Goal: Transaction & Acquisition: Obtain resource

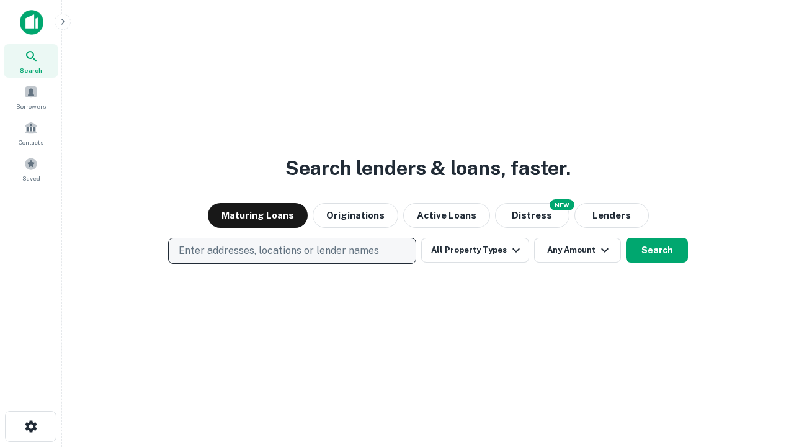
click at [292, 251] on p "Enter addresses, locations or lender names" at bounding box center [279, 250] width 200 height 15
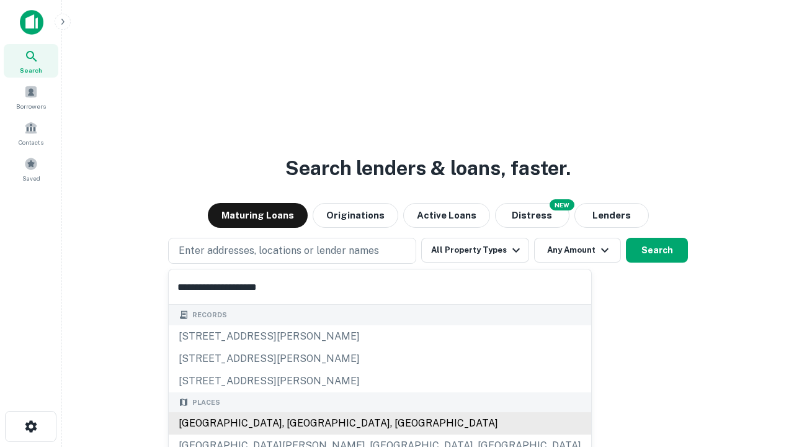
click at [297, 423] on div "[GEOGRAPHIC_DATA], [GEOGRAPHIC_DATA], [GEOGRAPHIC_DATA]" at bounding box center [380, 423] width 423 height 22
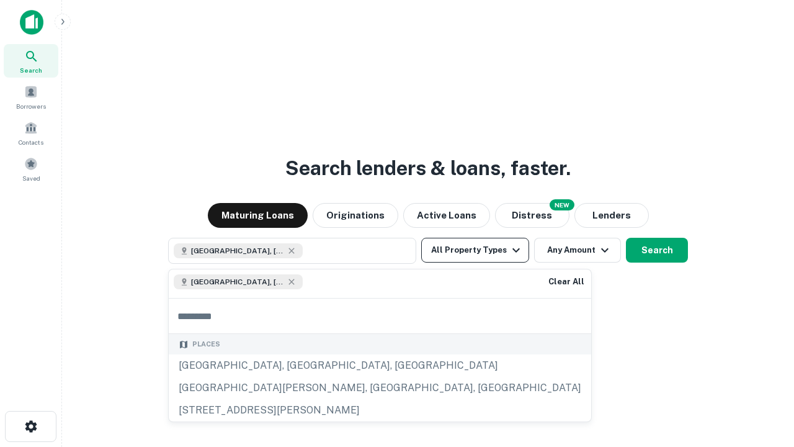
click at [475, 250] on button "All Property Types" at bounding box center [475, 250] width 108 height 25
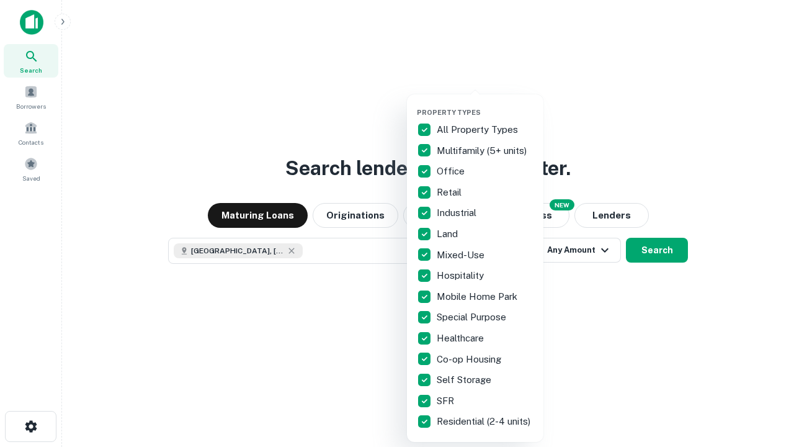
click at [485, 104] on button "button" at bounding box center [485, 104] width 137 height 1
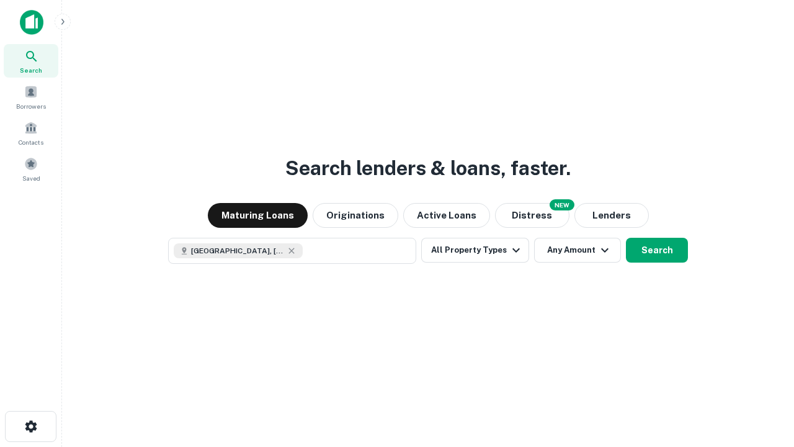
scroll to position [20, 0]
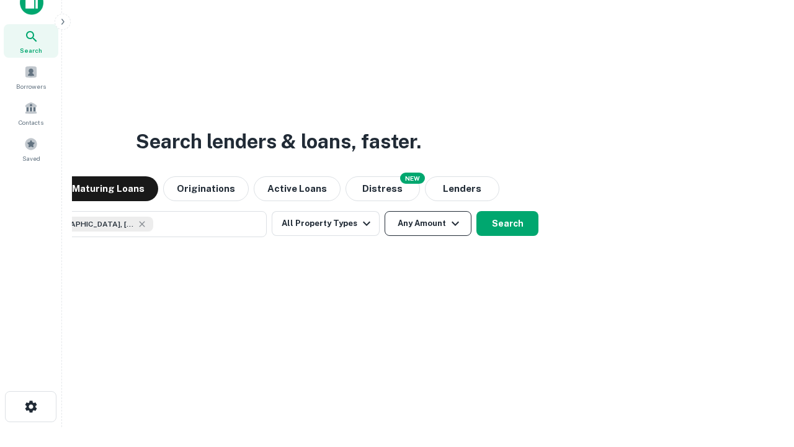
click at [385, 211] on button "Any Amount" at bounding box center [428, 223] width 87 height 25
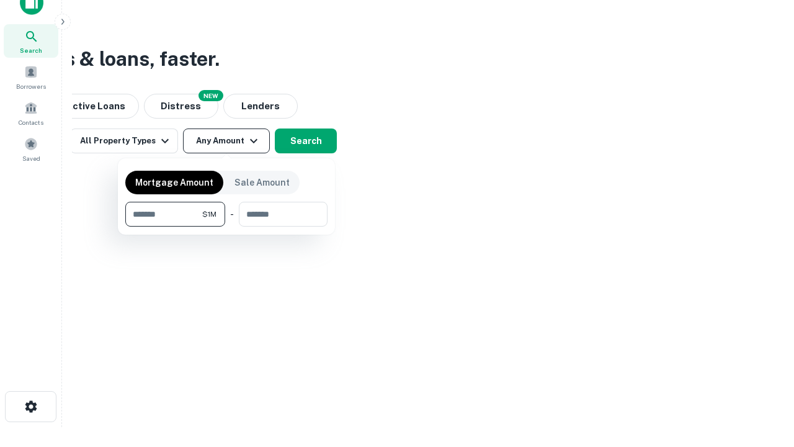
type input "*******"
click at [227, 227] on button "button" at bounding box center [226, 227] width 202 height 1
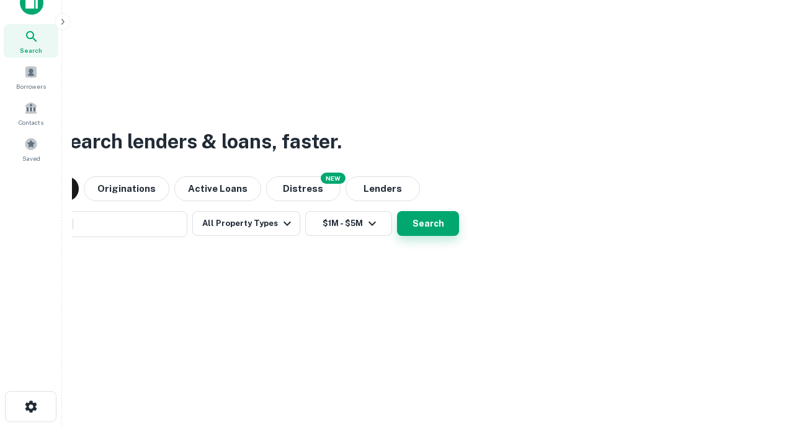
click at [397, 211] on button "Search" at bounding box center [428, 223] width 62 height 25
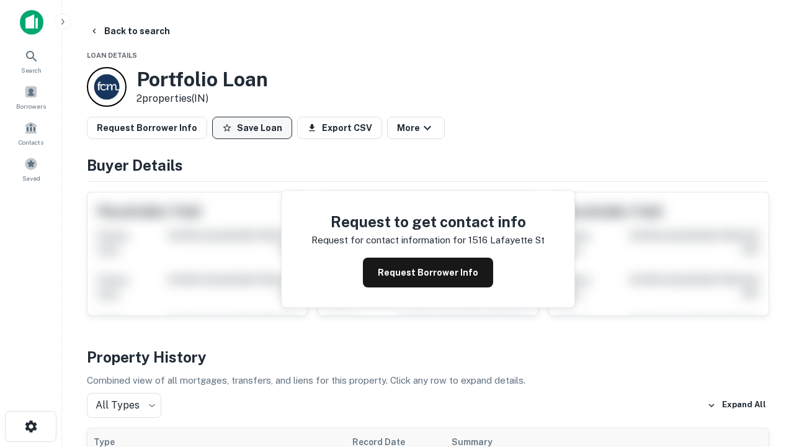
click at [252, 128] on button "Save Loan" at bounding box center [252, 128] width 80 height 22
click at [255, 128] on button "Loan Saved" at bounding box center [255, 128] width 86 height 22
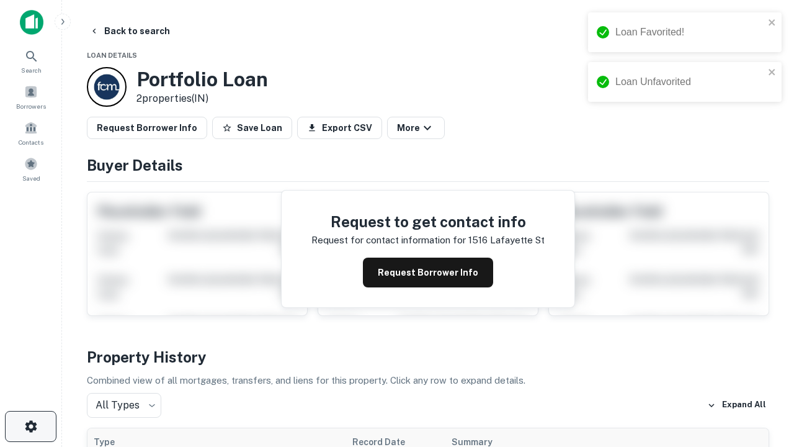
click at [30, 426] on icon "button" at bounding box center [31, 426] width 15 height 15
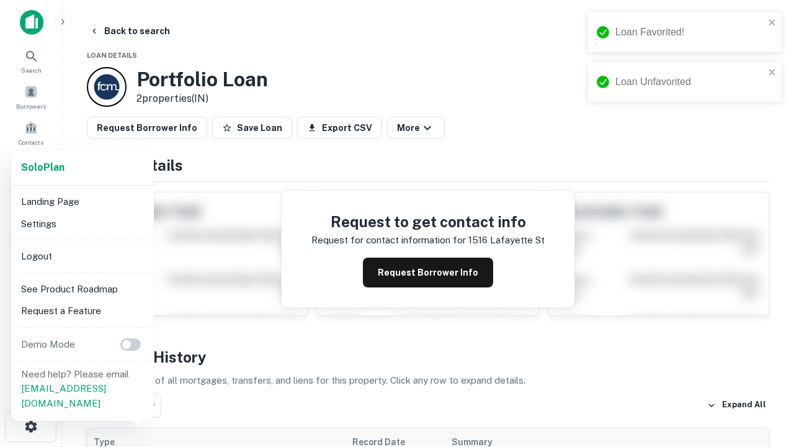
click at [82, 256] on li "Logout" at bounding box center [82, 256] width 133 height 22
